Goal: Answer question/provide support

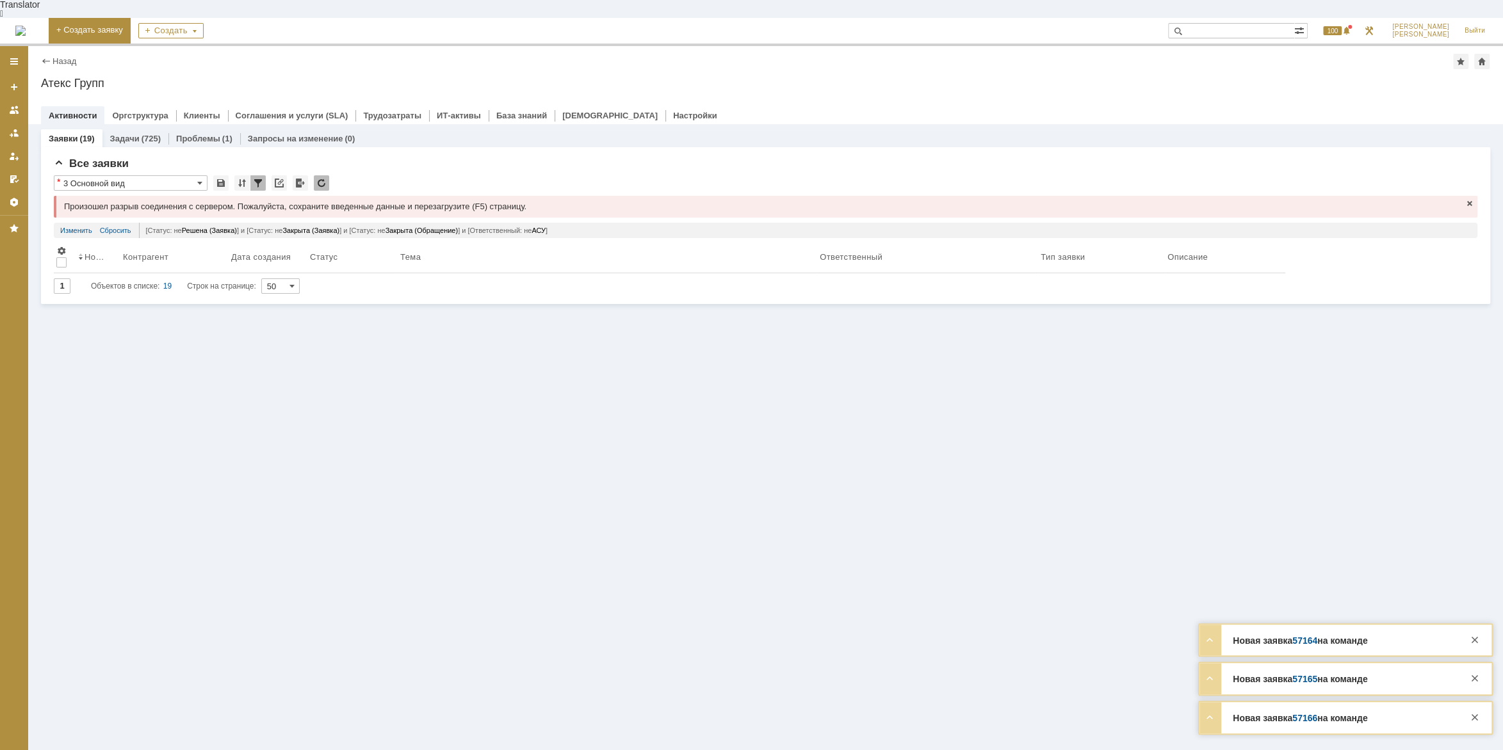
scroll to position [104, 485]
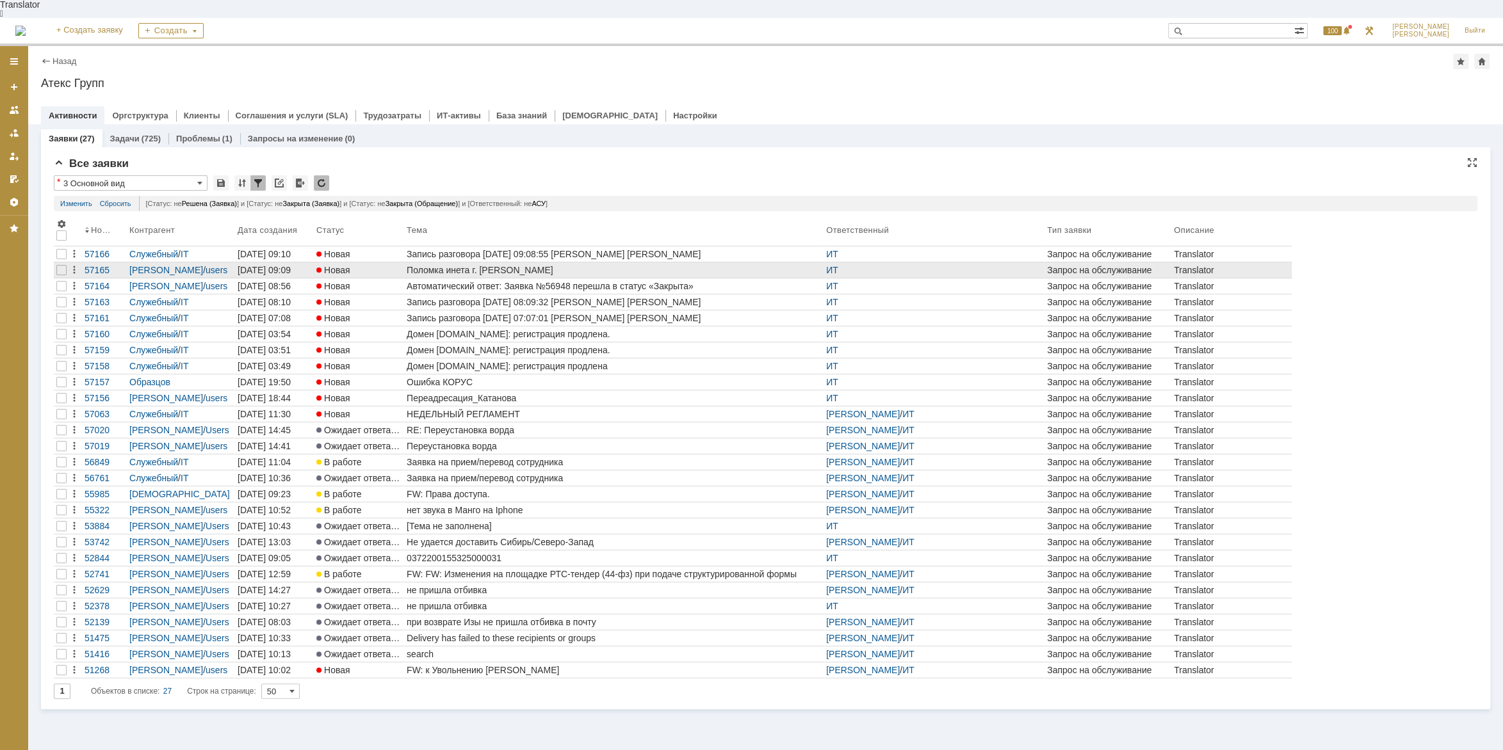
click at [474, 265] on div "Поломка инета г. [PERSON_NAME]" at bounding box center [614, 270] width 414 height 10
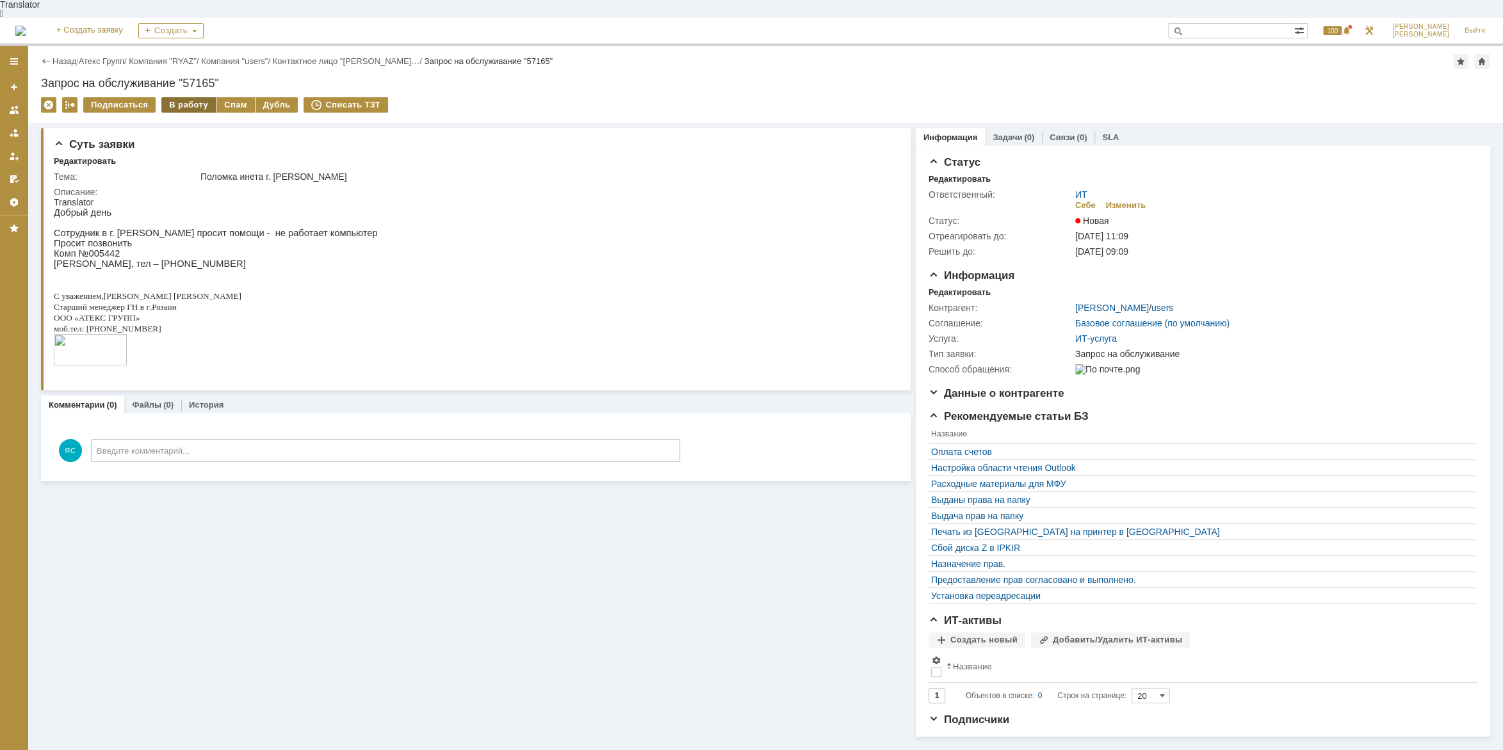
click at [179, 97] on div "В работу" at bounding box center [188, 104] width 54 height 15
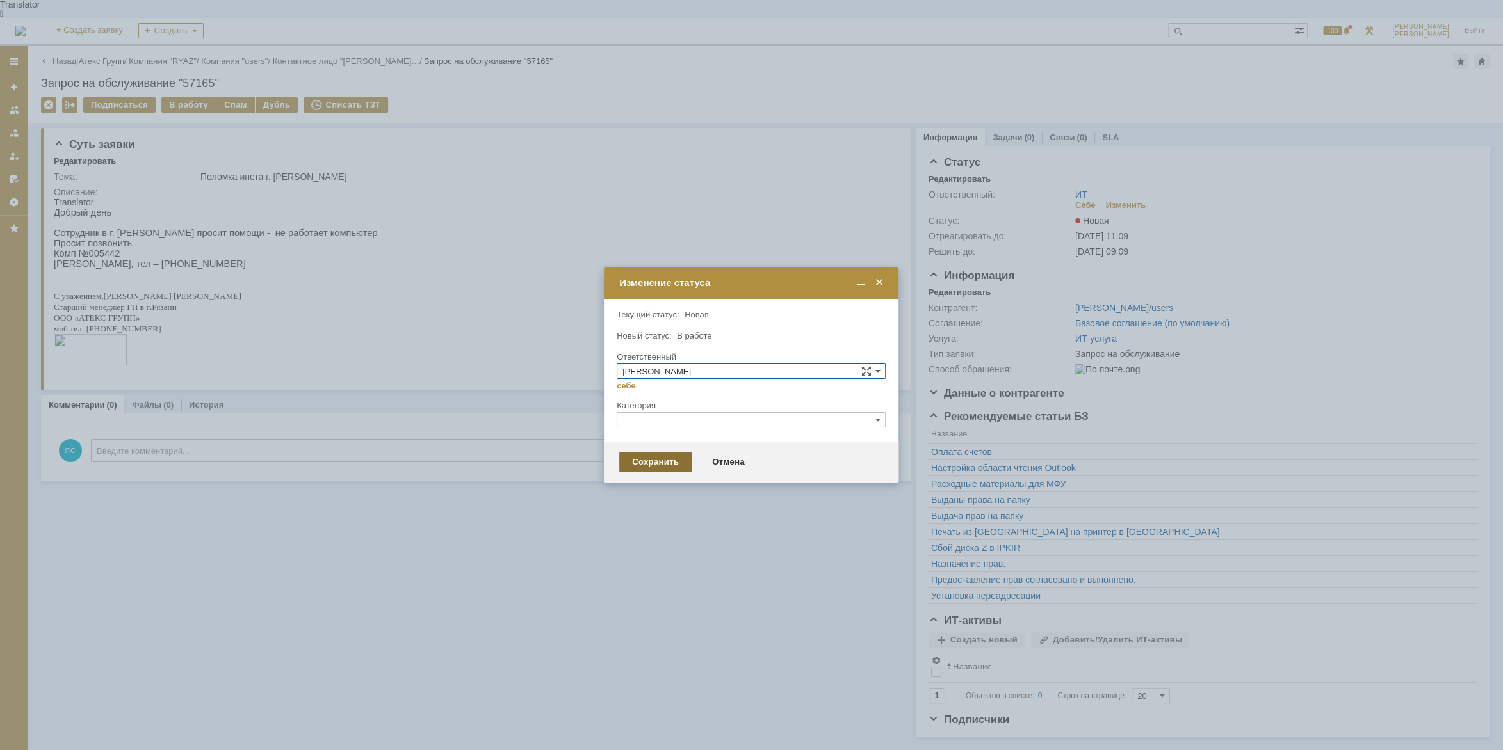
click at [645, 464] on div "Сохранить" at bounding box center [655, 462] width 72 height 20
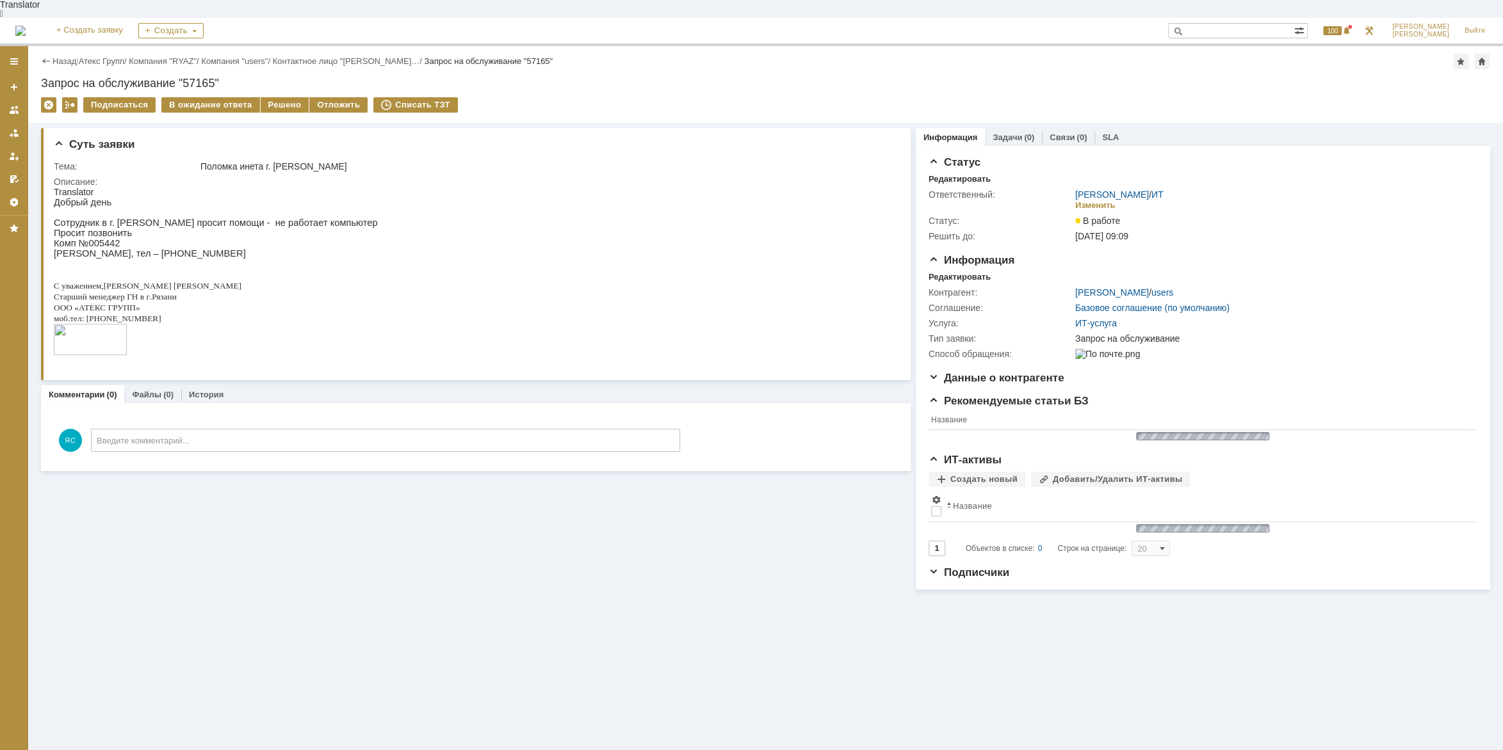
drag, startPoint x: 150, startPoint y: 245, endPoint x: 213, endPoint y: 245, distance: 63.4
click at [213, 248] on p "Анна Пономарева, тел – 8 905 618 04 89" at bounding box center [216, 253] width 324 height 10
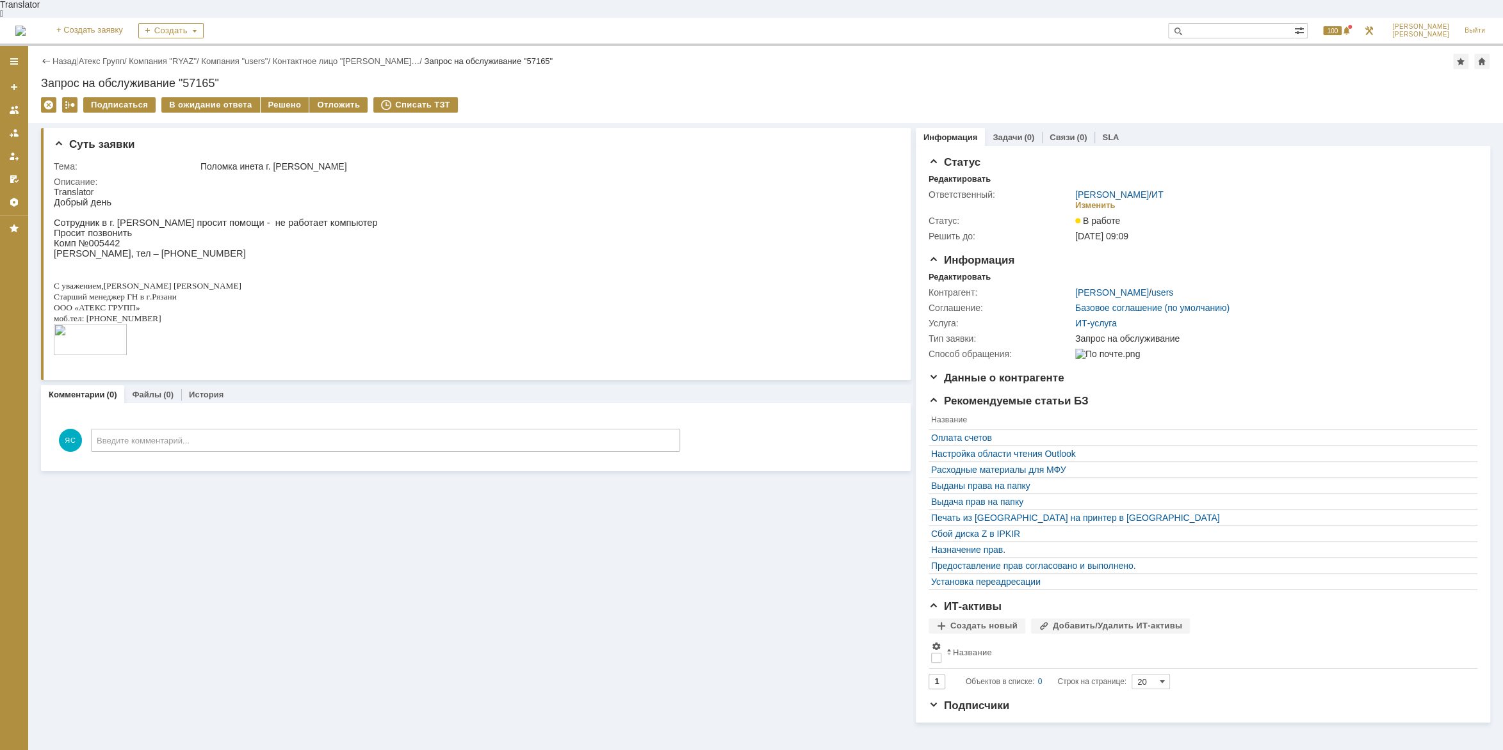
click at [214, 248] on p "Анна Пономарева, тел – 8 905 618 04 89" at bounding box center [216, 253] width 324 height 10
drag, startPoint x: 152, startPoint y: 250, endPoint x: 250, endPoint y: 249, distance: 97.3
click at [250, 249] on p "Анна Пономарева, тел – 8 905 618 04 89" at bounding box center [216, 253] width 324 height 10
copy p "8 905 618 04 89"
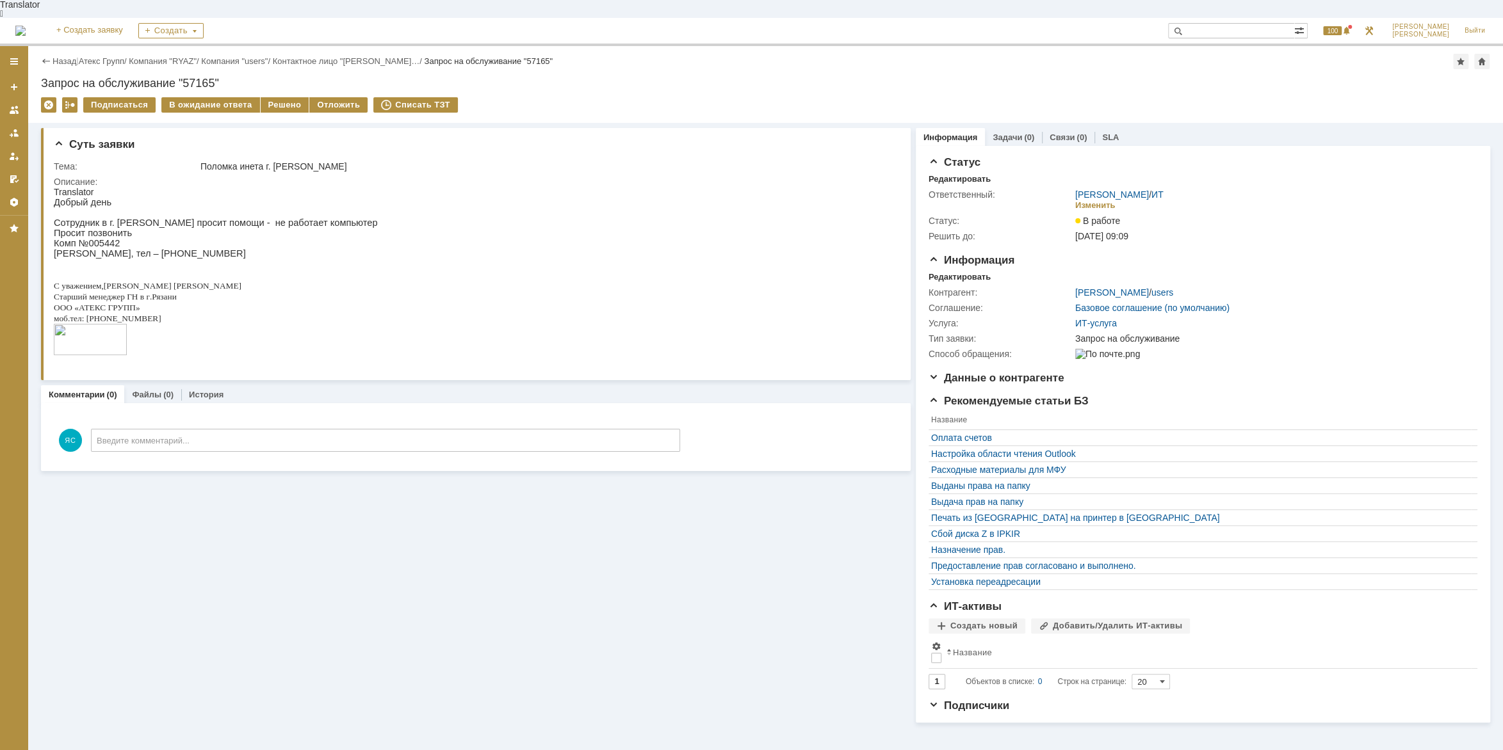
copy p "8 905 618 04 89"
drag, startPoint x: 97, startPoint y: 239, endPoint x: 115, endPoint y: 239, distance: 18.6
click at [115, 239] on p "Комп №005442" at bounding box center [216, 243] width 324 height 10
copy p "5442"
click at [161, 248] on p "Анна Пономарева, тел – 8 905 618 04 89" at bounding box center [216, 253] width 324 height 10
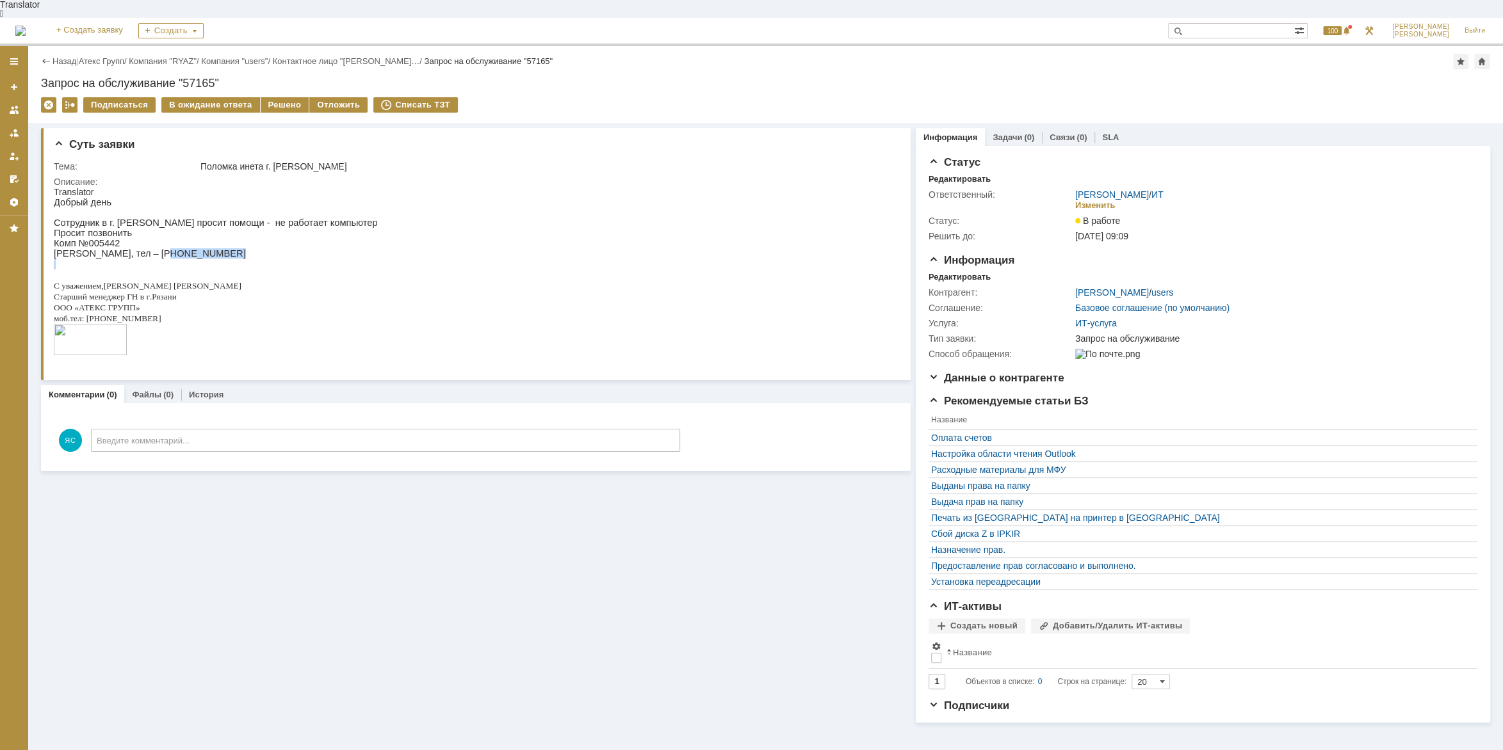
drag, startPoint x: 158, startPoint y: 248, endPoint x: 236, endPoint y: 255, distance: 78.4
click at [236, 255] on div "Добрый день Сотрудник в г. Владимир просит помощи - не работает компьютер Проси…" at bounding box center [216, 282] width 324 height 170
copy div "8 905 618 04 89"
click at [705, 266] on html "Translator Добрый день Сотрудник в г. Владимир просит помощи - не работает комп…" at bounding box center [472, 277] width 837 height 181
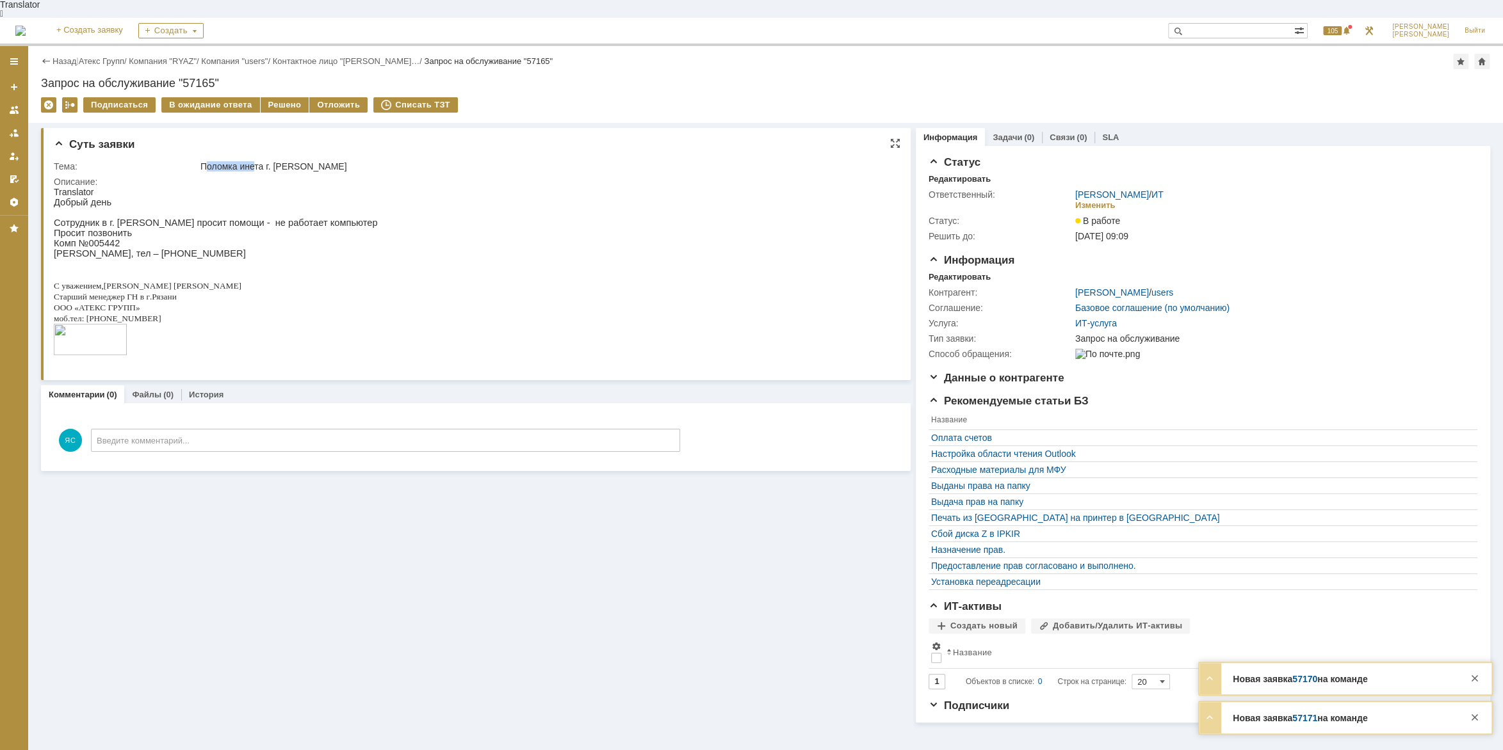
drag, startPoint x: 207, startPoint y: 149, endPoint x: 256, endPoint y: 148, distance: 48.7
click at [256, 161] on div "Поломка инета г. [PERSON_NAME]" at bounding box center [544, 166] width 689 height 10
click at [270, 97] on div "Решено" at bounding box center [285, 104] width 49 height 15
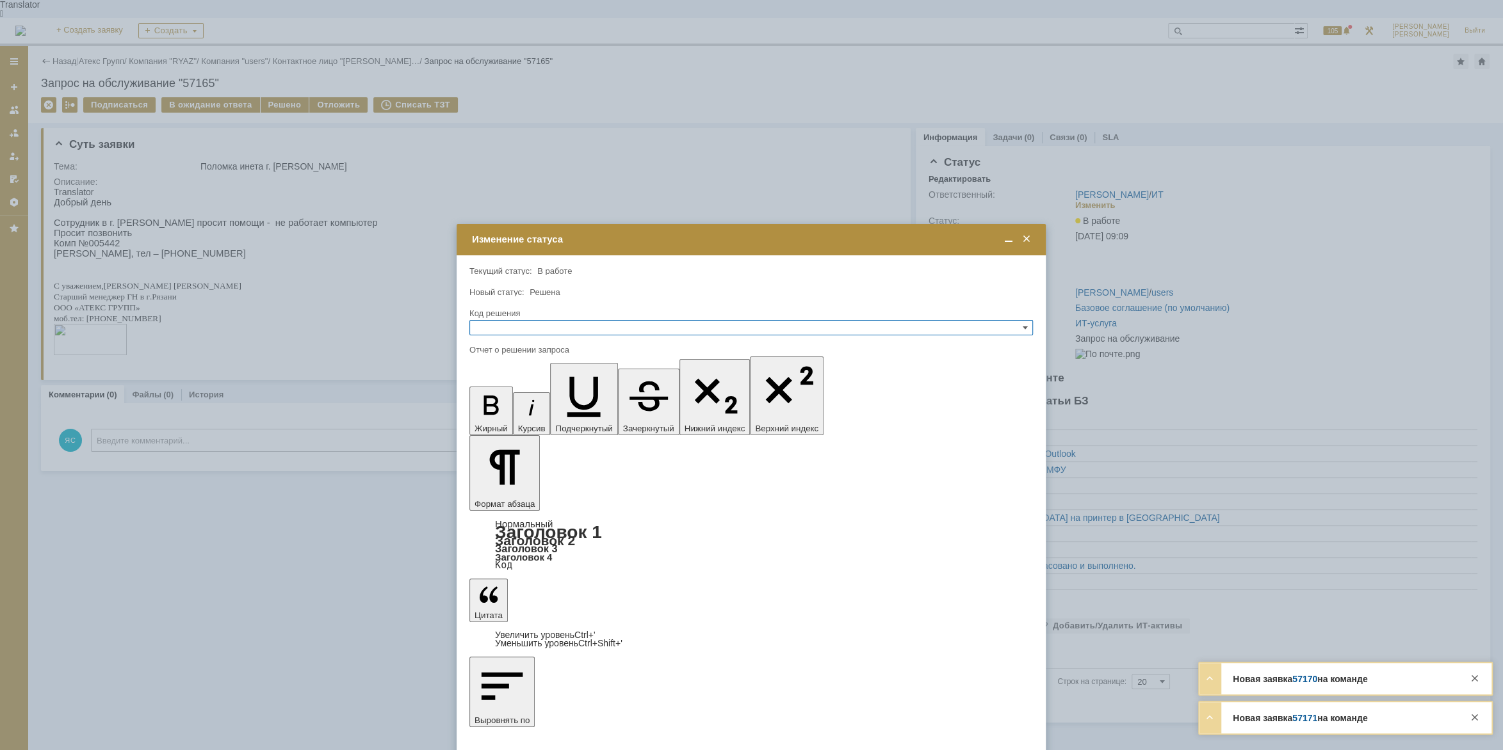
click at [504, 329] on input "text" at bounding box center [750, 327] width 563 height 15
click at [497, 389] on span "Решено" at bounding box center [751, 389] width 552 height 10
type input "Решено"
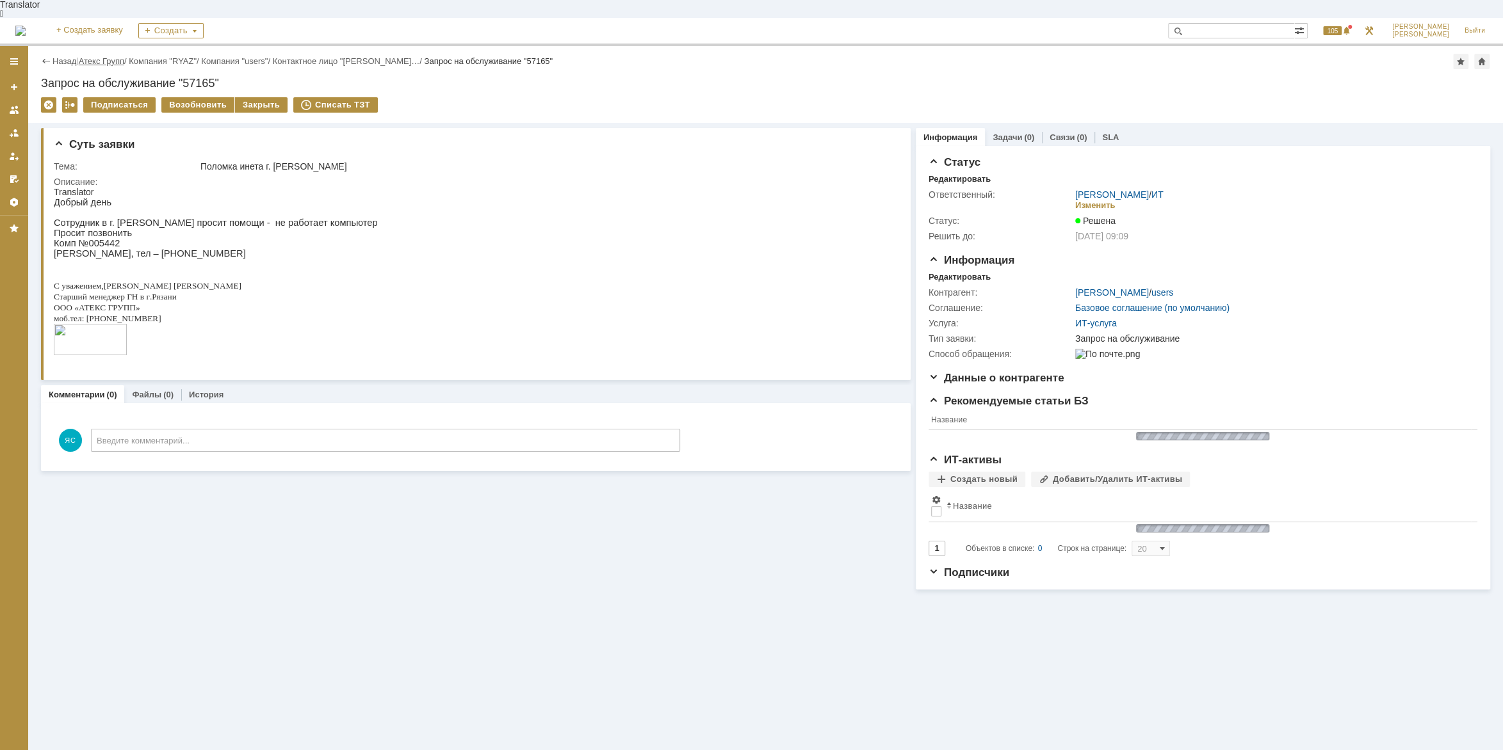
click at [118, 56] on link "Атекс Групп" at bounding box center [101, 61] width 45 height 10
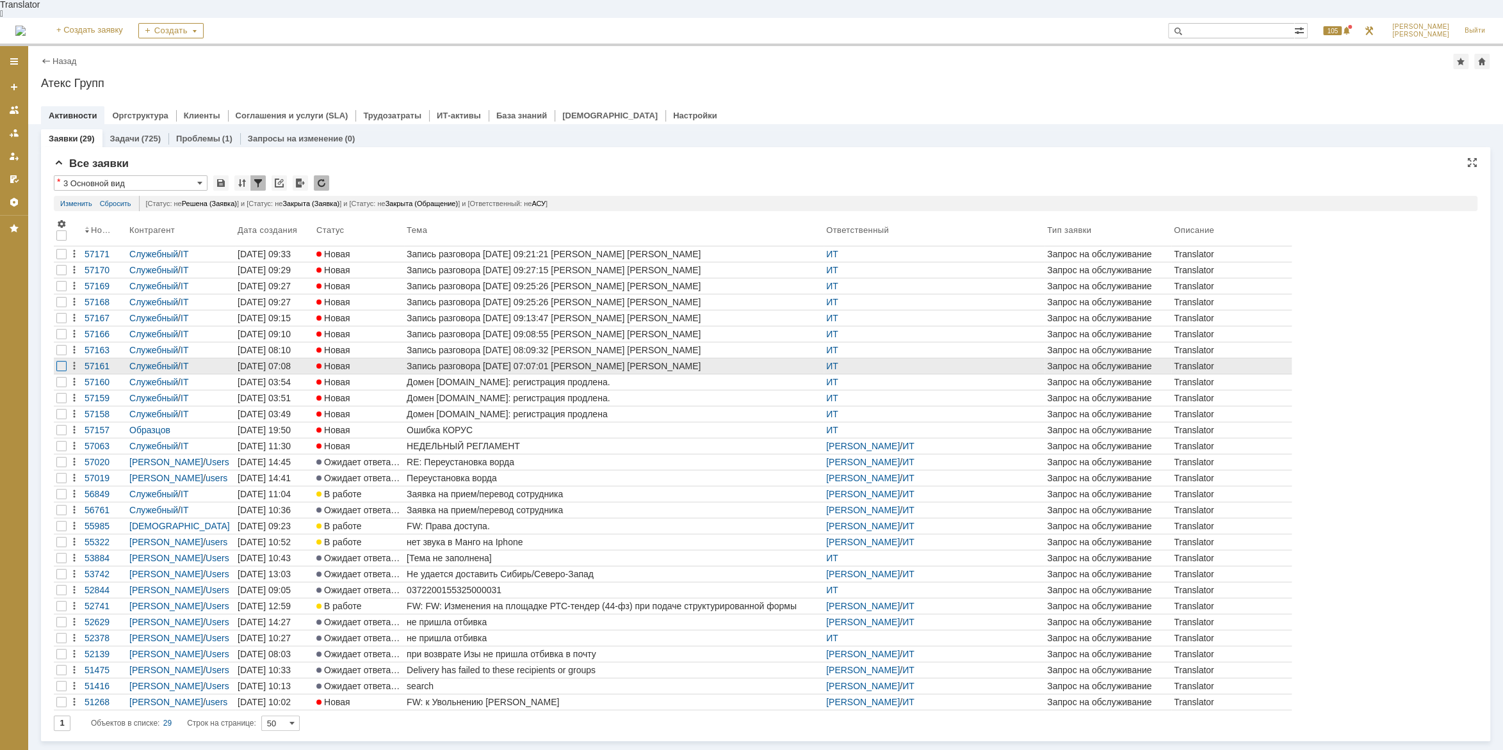
click at [61, 275] on div at bounding box center [61, 270] width 10 height 10
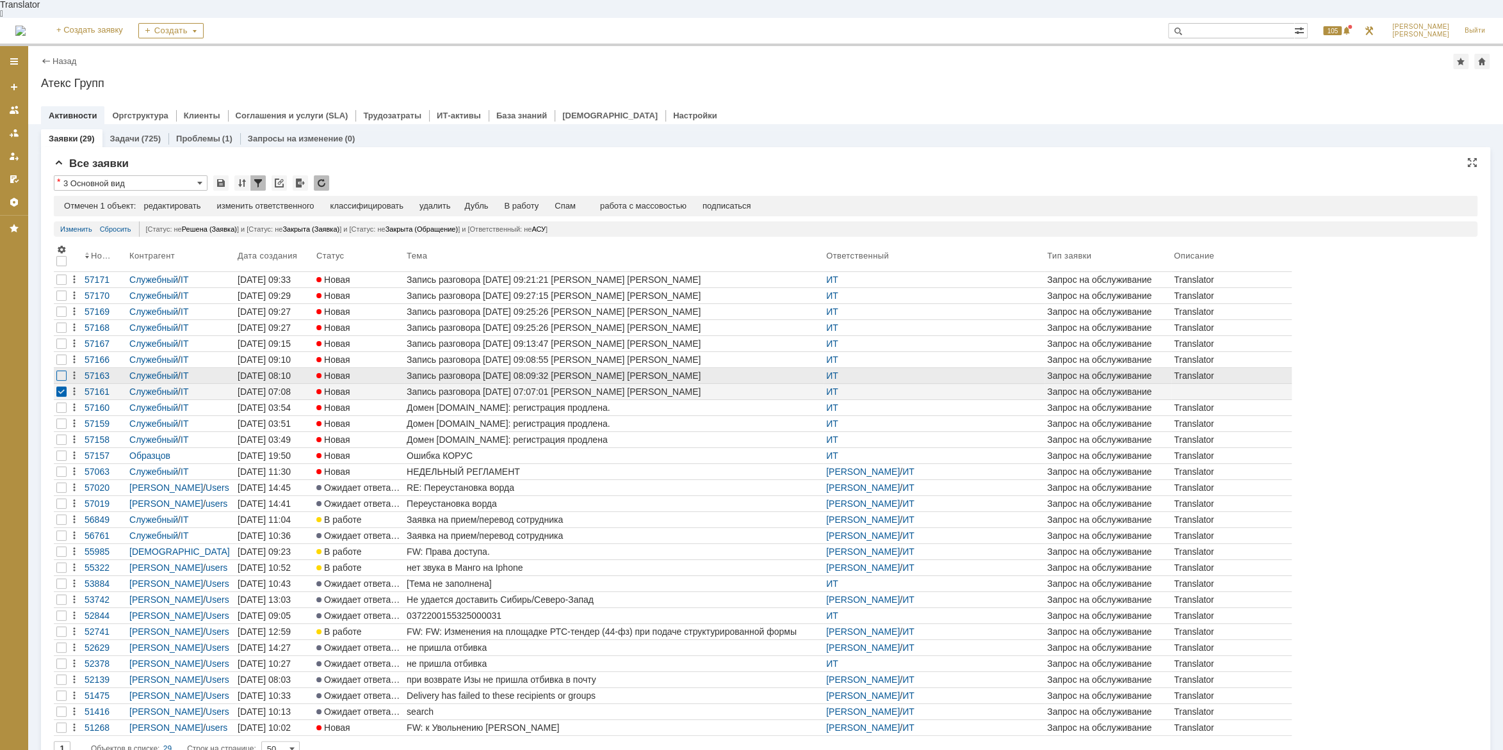
click at [59, 285] on div at bounding box center [61, 280] width 10 height 10
click at [60, 301] on div at bounding box center [61, 296] width 10 height 10
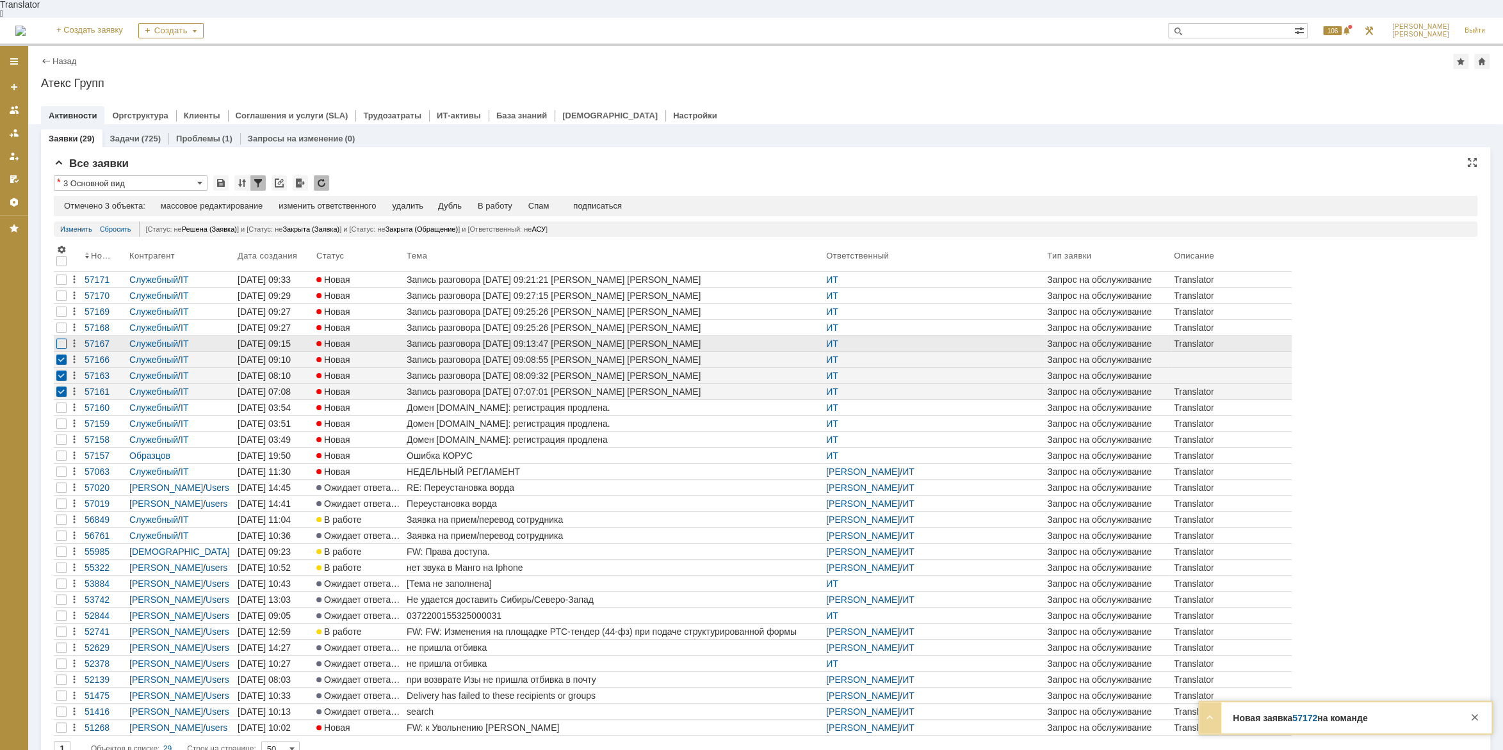
click at [60, 285] on div at bounding box center [61, 280] width 10 height 10
click at [60, 336] on div at bounding box center [61, 343] width 15 height 15
click at [60, 339] on div at bounding box center [61, 344] width 10 height 10
click at [60, 301] on div at bounding box center [61, 296] width 10 height 10
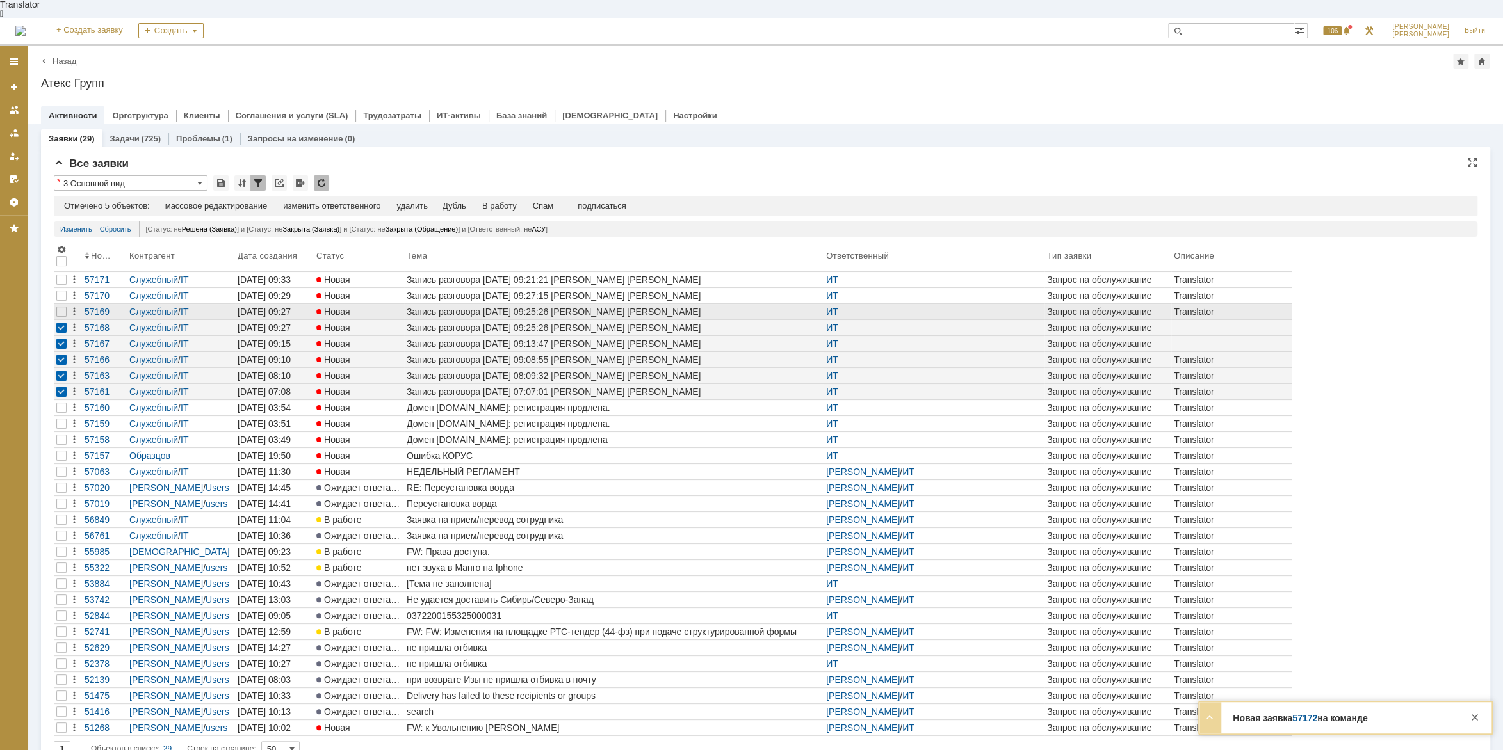
click at [58, 304] on div at bounding box center [61, 311] width 15 height 15
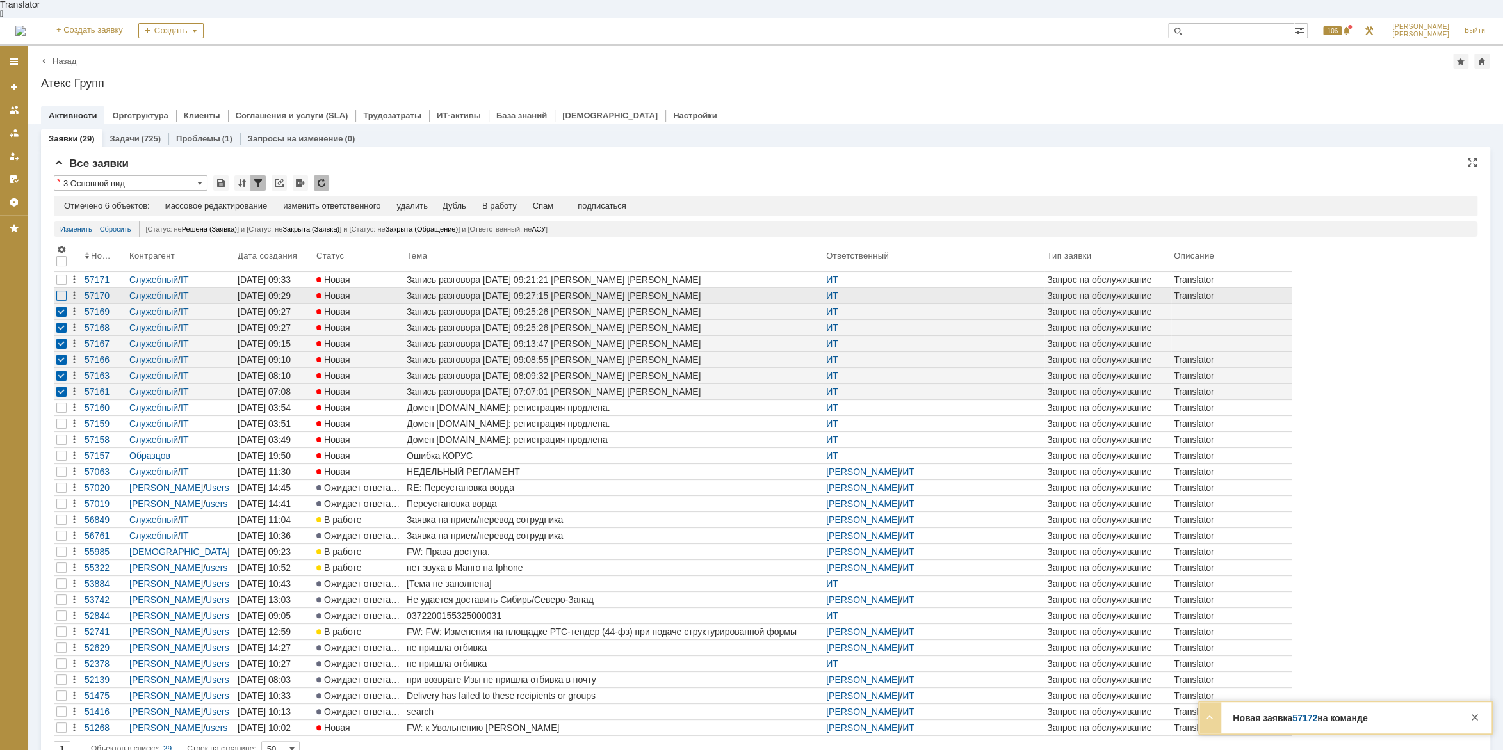
click at [60, 291] on div at bounding box center [61, 296] width 10 height 10
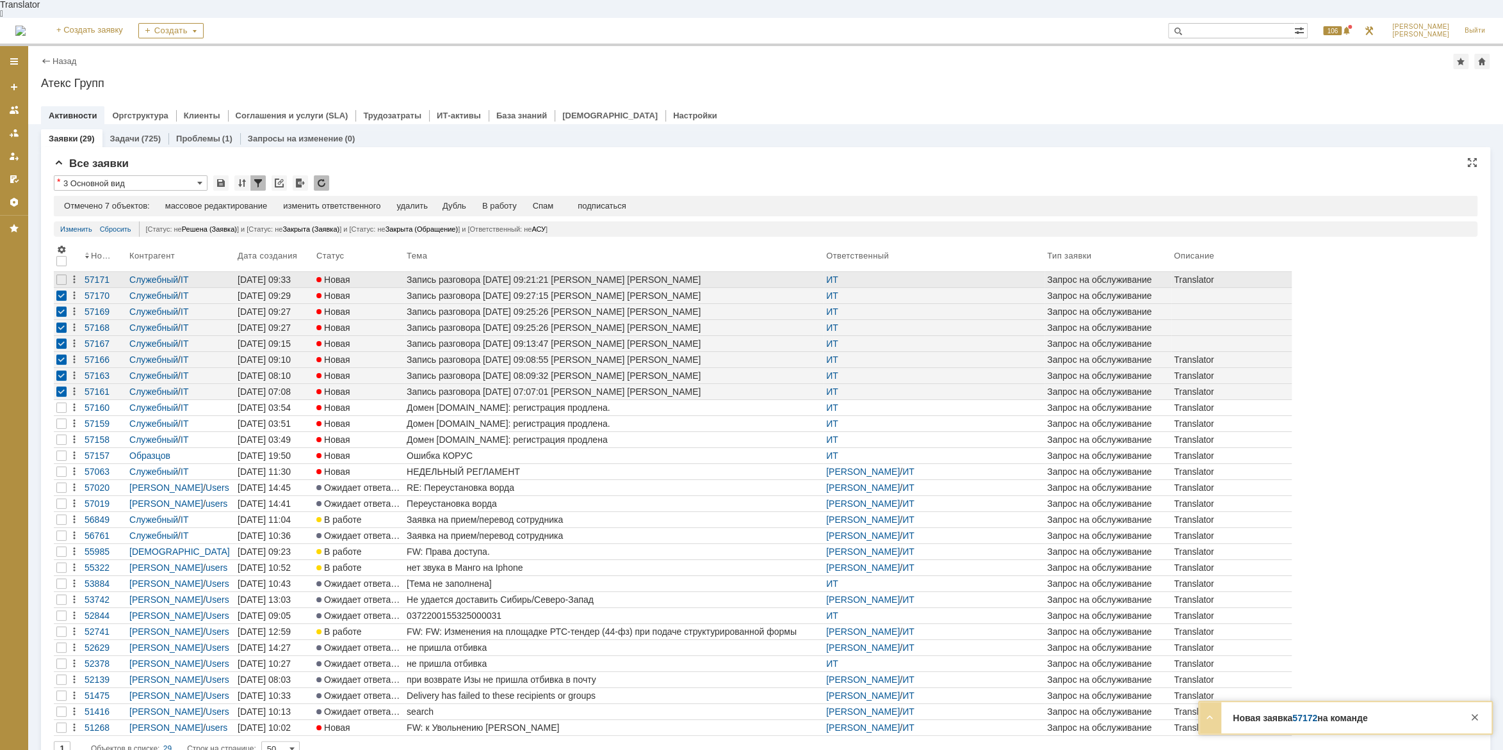
click at [63, 272] on div at bounding box center [61, 279] width 15 height 15
click at [553, 201] on div "Спам" at bounding box center [543, 206] width 21 height 10
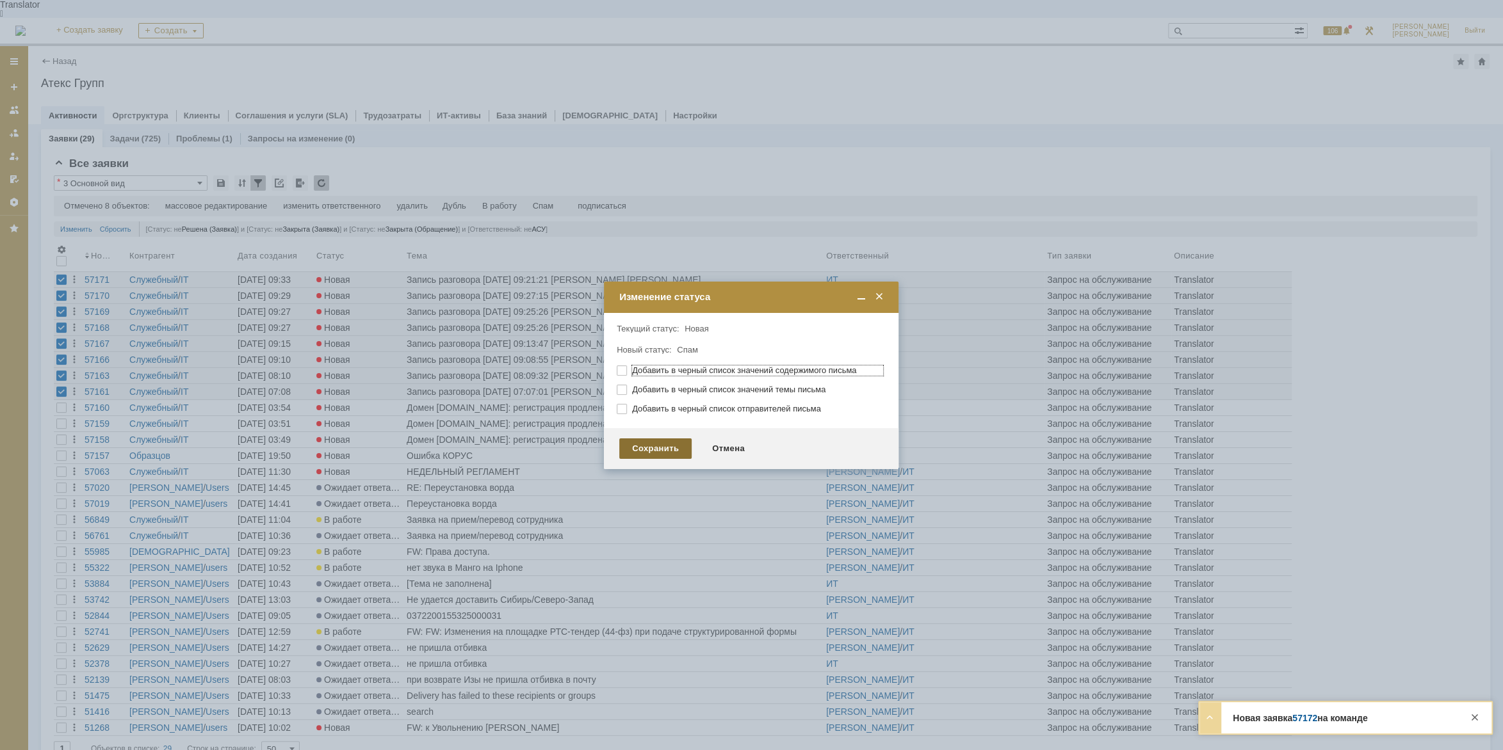
click at [649, 453] on div "Сохранить" at bounding box center [655, 449] width 72 height 20
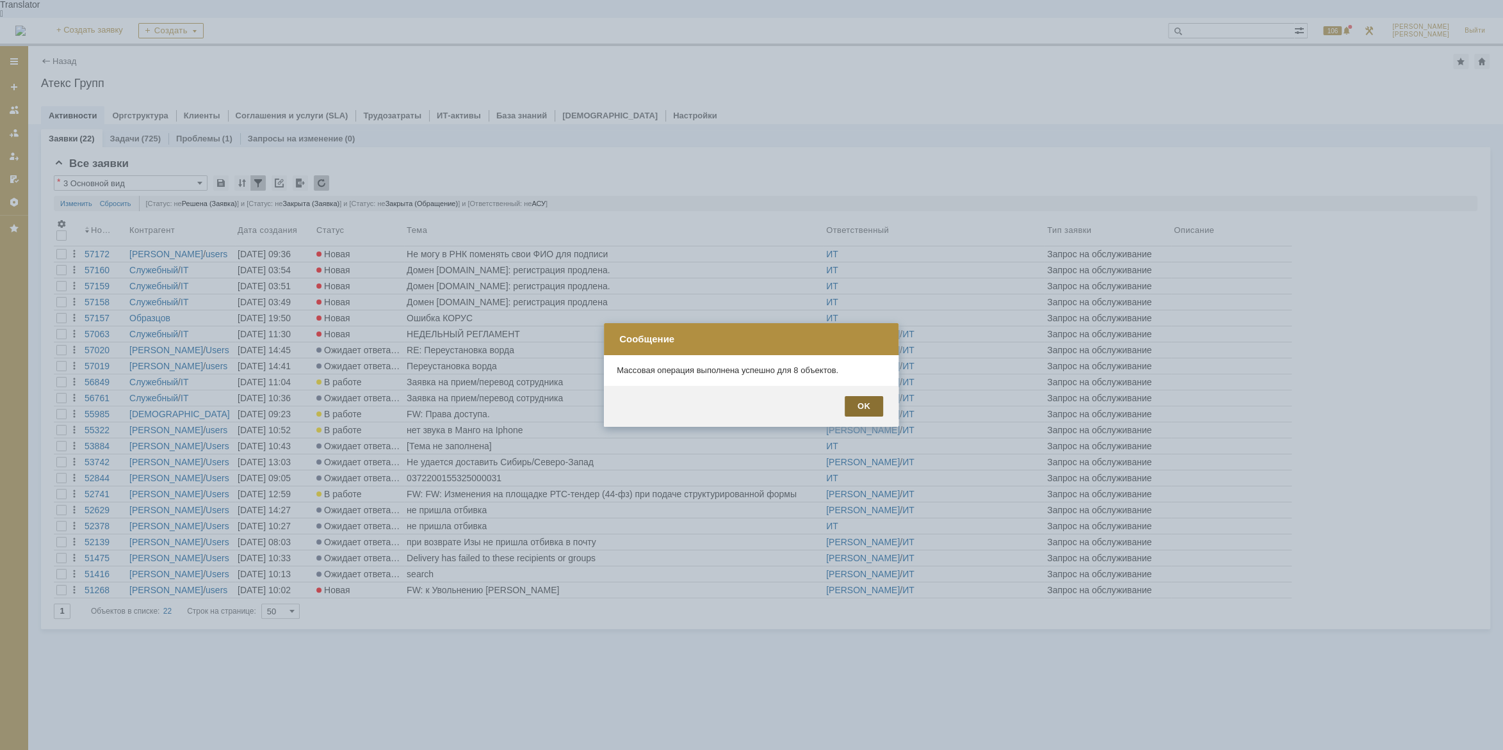
click at [857, 404] on div "OK" at bounding box center [863, 406] width 38 height 20
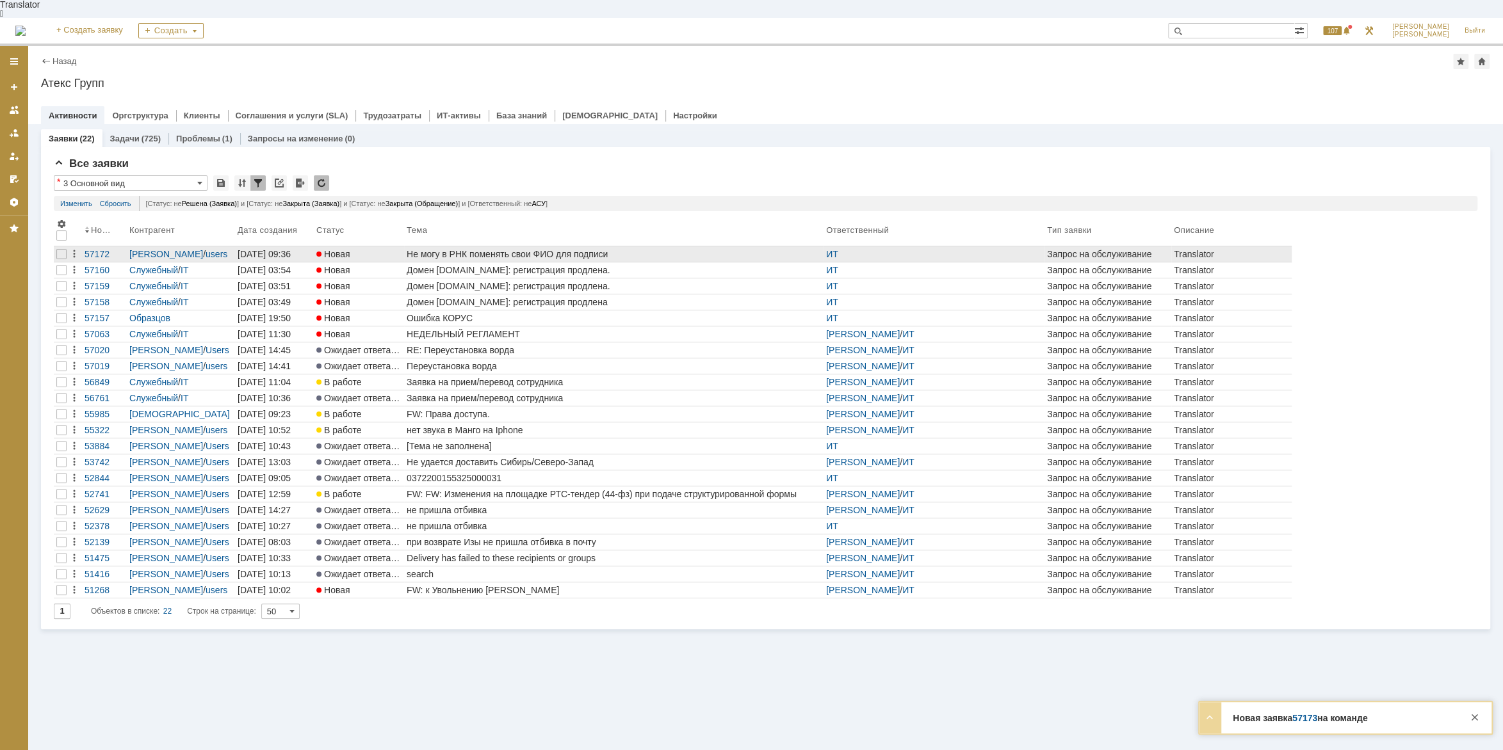
click at [547, 249] on div "Не могу в РНК поменять свои ФИО для подписи" at bounding box center [614, 254] width 414 height 10
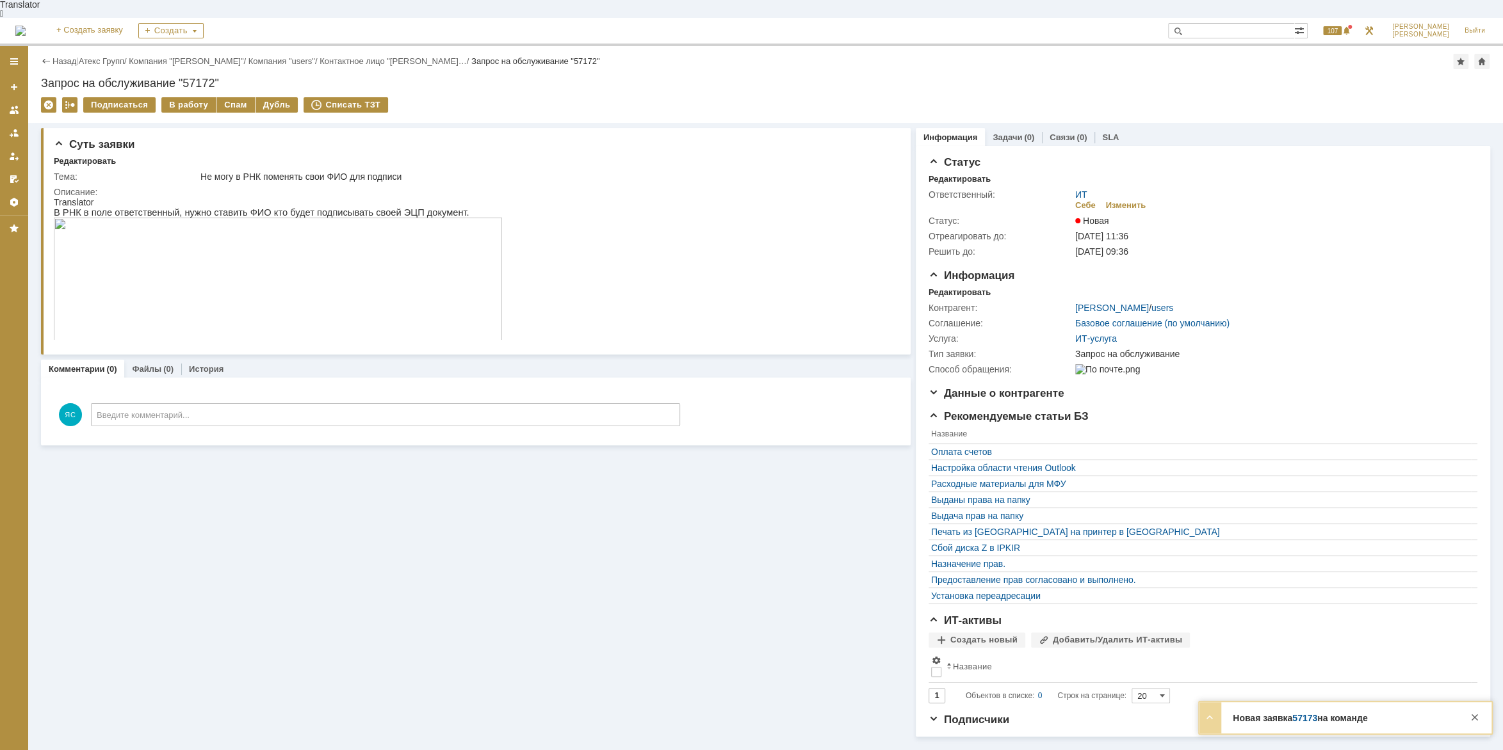
click at [439, 261] on img at bounding box center [278, 282] width 448 height 129
drag, startPoint x: 303, startPoint y: 376, endPoint x: 265, endPoint y: 200, distance: 180.7
click at [291, 207] on p "В РНК в поле ответственный, нужно ставить ФИО кто будет подписывать своей ЭЦП д…" at bounding box center [278, 212] width 448 height 10
drag, startPoint x: 283, startPoint y: 201, endPoint x: 339, endPoint y: 201, distance: 56.3
click at [339, 207] on p "В РНК в поле ответственный, нужно ставить ФИО кто будет подписывать своей ЭЦП д…" at bounding box center [278, 212] width 448 height 10
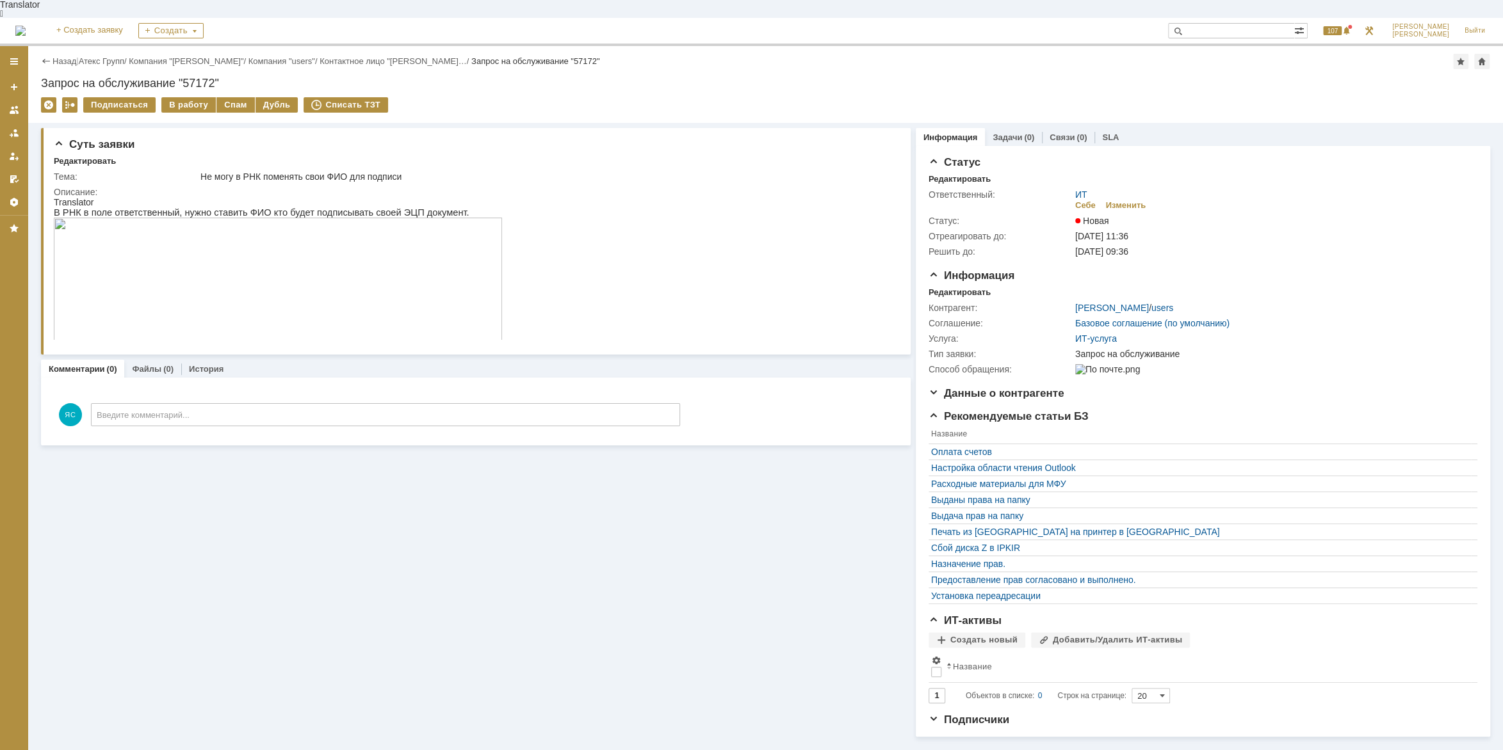
click at [341, 207] on p "В РНК в поле ответственный, нужно ставить ФИО кто будет подписывать своей ЭЦП д…" at bounding box center [278, 212] width 448 height 10
drag, startPoint x: 126, startPoint y: 201, endPoint x: 209, endPoint y: 207, distance: 83.5
click at [209, 207] on p "В РНК в поле ответственный, нужно ставить ФИО кто будет подписывать своей ЭЦП д…" at bounding box center [278, 212] width 448 height 10
click at [232, 207] on p "В РНК в поле ответственный, нужно ставить ФИО кто будет подписывать своей ЭЦП д…" at bounding box center [278, 212] width 448 height 10
click at [430, 266] on img at bounding box center [278, 282] width 448 height 129
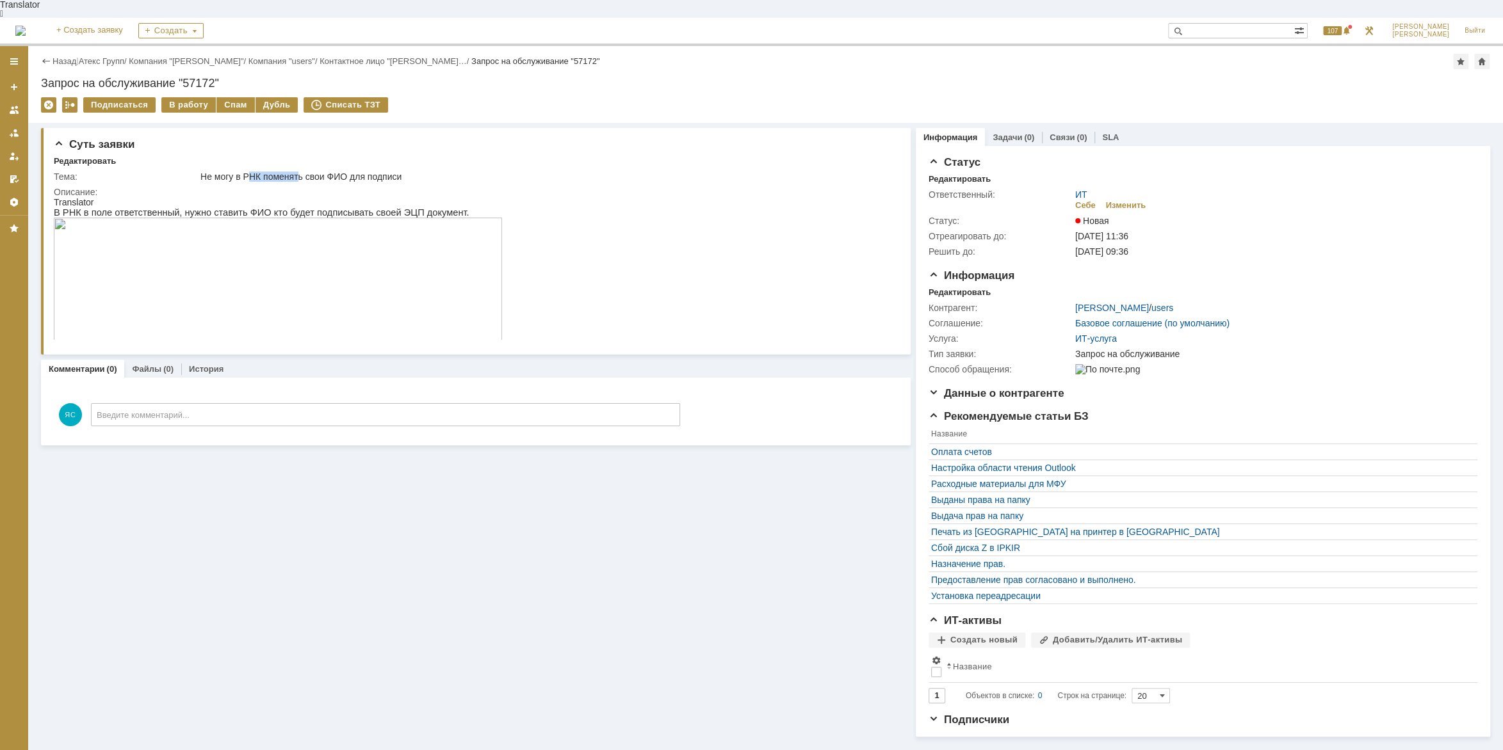
drag, startPoint x: 248, startPoint y: 159, endPoint x: 299, endPoint y: 156, distance: 50.6
click at [299, 172] on div "Не могу в РНК поменять свои ФИО для подписи" at bounding box center [544, 177] width 689 height 10
drag, startPoint x: 316, startPoint y: 156, endPoint x: 372, endPoint y: 166, distance: 57.3
click at [316, 172] on div "Не могу в РНК поменять свои ФИО для подписи" at bounding box center [544, 177] width 689 height 10
drag, startPoint x: 214, startPoint y: 162, endPoint x: 267, endPoint y: 162, distance: 52.5
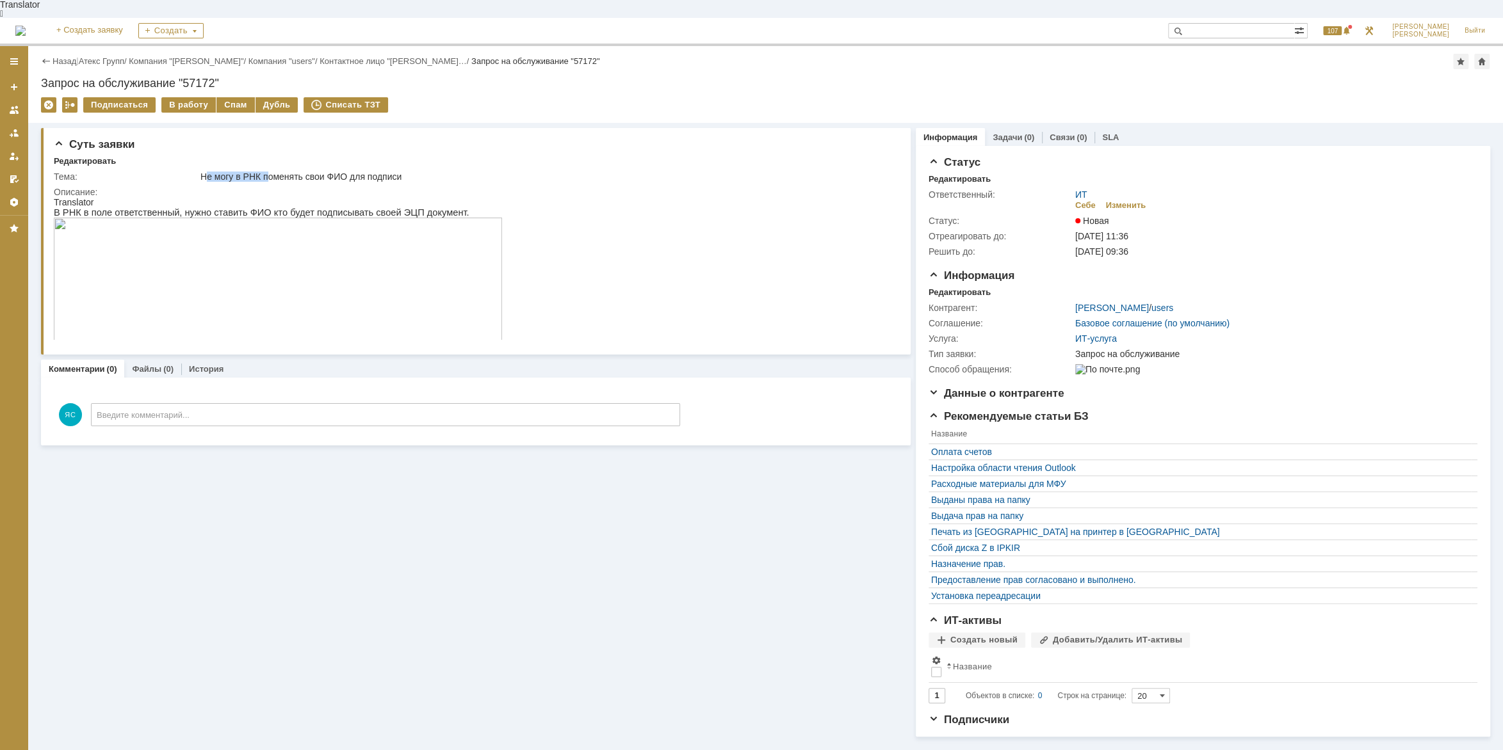
click at [267, 172] on div "Не могу в РНК поменять свои ФИО для подписи" at bounding box center [544, 177] width 689 height 10
click at [279, 172] on div "Не могу в РНК поменять свои ФИО для подписи" at bounding box center [544, 177] width 689 height 10
click at [266, 245] on img at bounding box center [278, 282] width 448 height 129
